Goal: Task Accomplishment & Management: Manage account settings

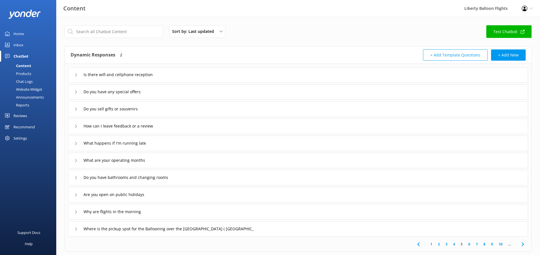
click at [20, 137] on div "Settings" at bounding box center [19, 138] width 13 height 11
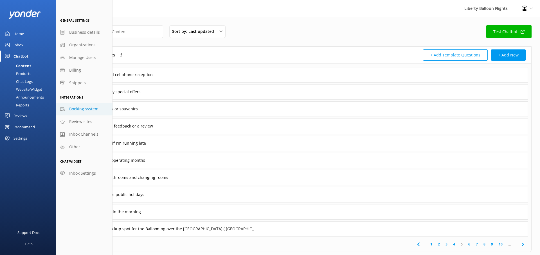
click at [74, 108] on span "Booking system" at bounding box center [83, 109] width 29 height 6
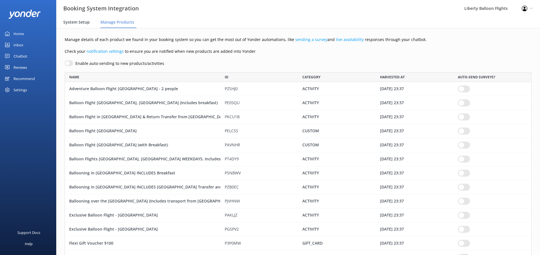
click at [77, 22] on span "System Setup" at bounding box center [76, 22] width 26 height 6
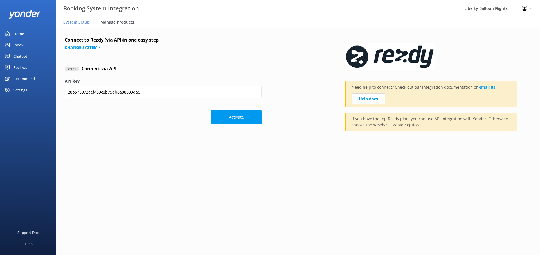
click at [123, 19] on span "Manage Products" at bounding box center [117, 22] width 34 height 6
